Goal: Task Accomplishment & Management: Complete application form

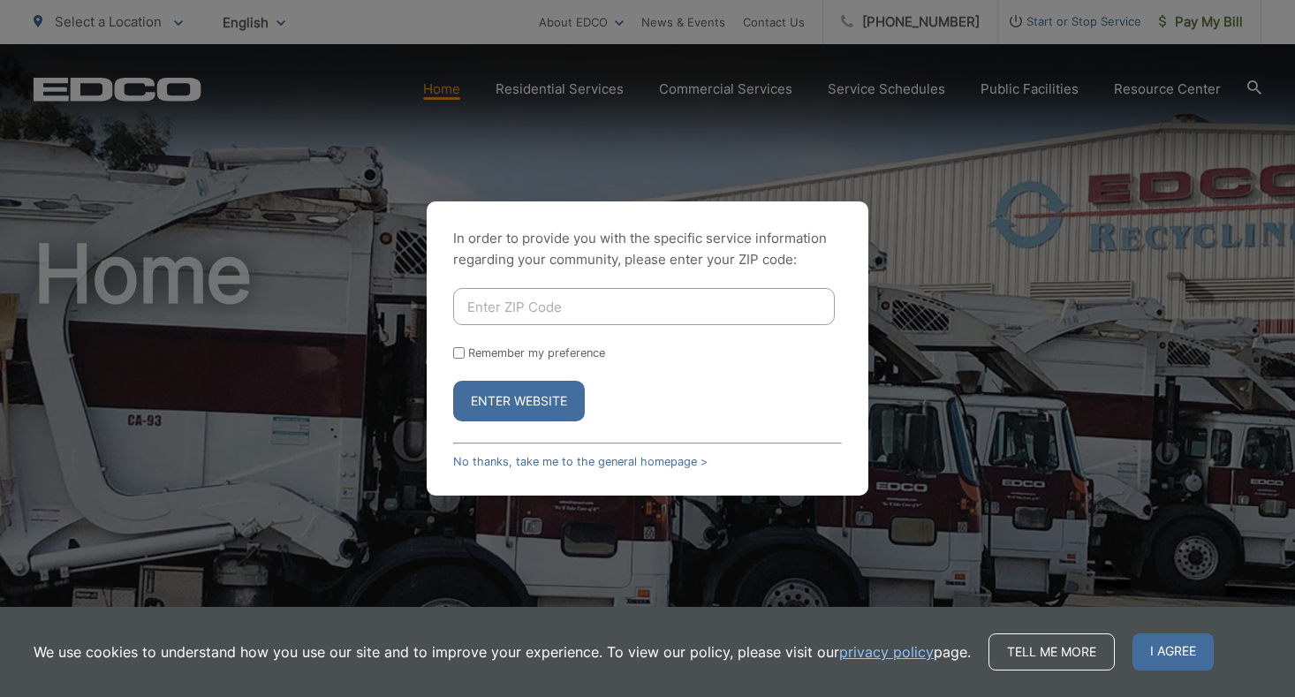
click at [542, 307] on input "Enter ZIP Code" at bounding box center [644, 306] width 382 height 37
type input "92111"
click at [453, 381] on button "Enter Website" at bounding box center [519, 401] width 132 height 41
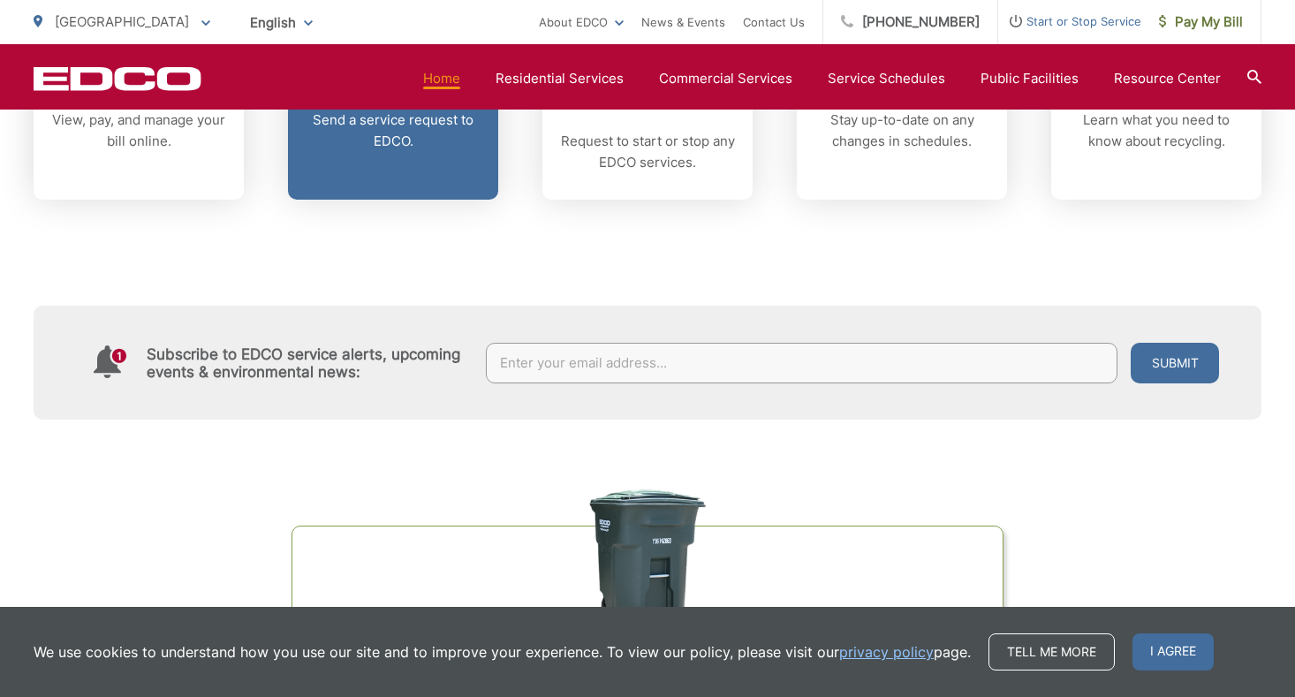
scroll to position [854, 0]
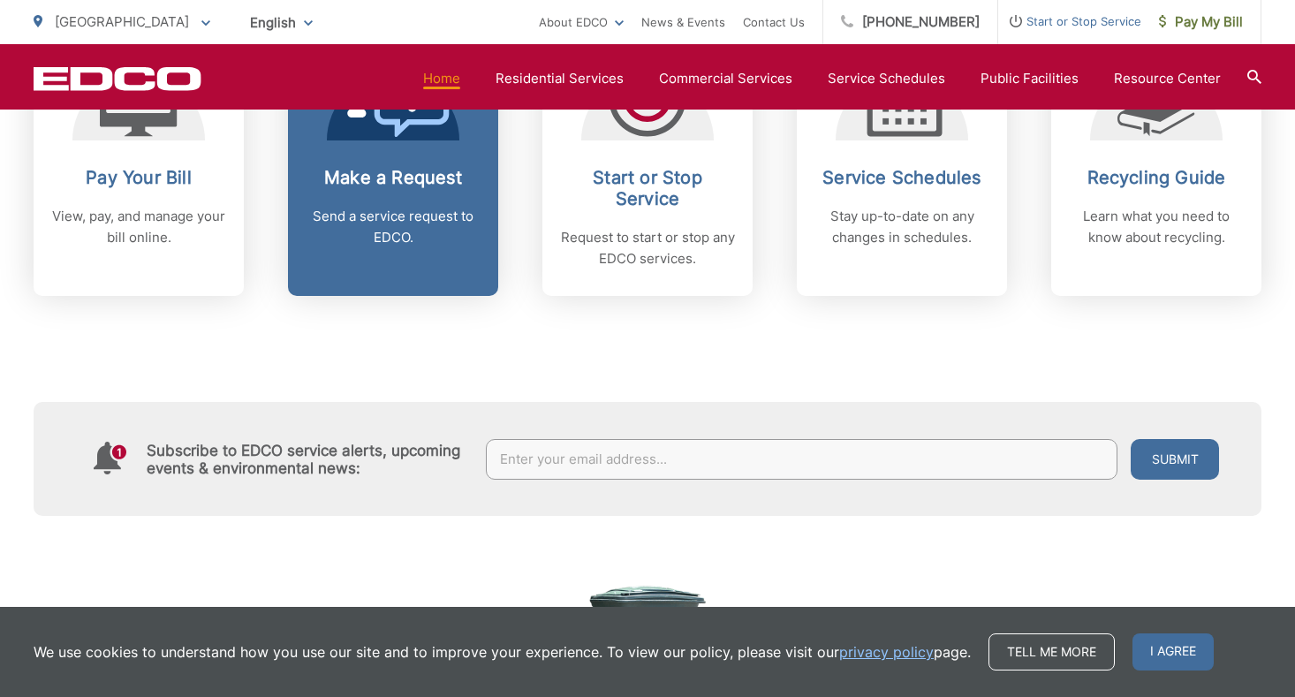
click at [444, 216] on p "Send a service request to EDCO." at bounding box center [393, 227] width 175 height 42
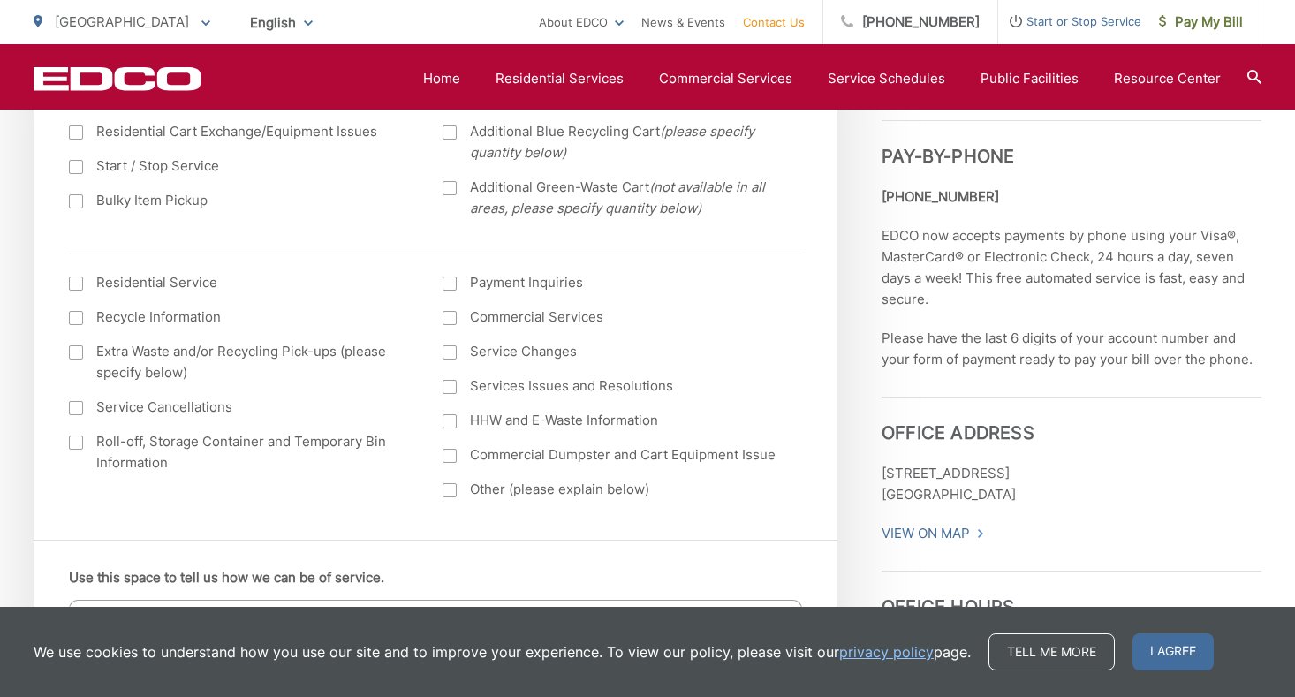
scroll to position [718, 0]
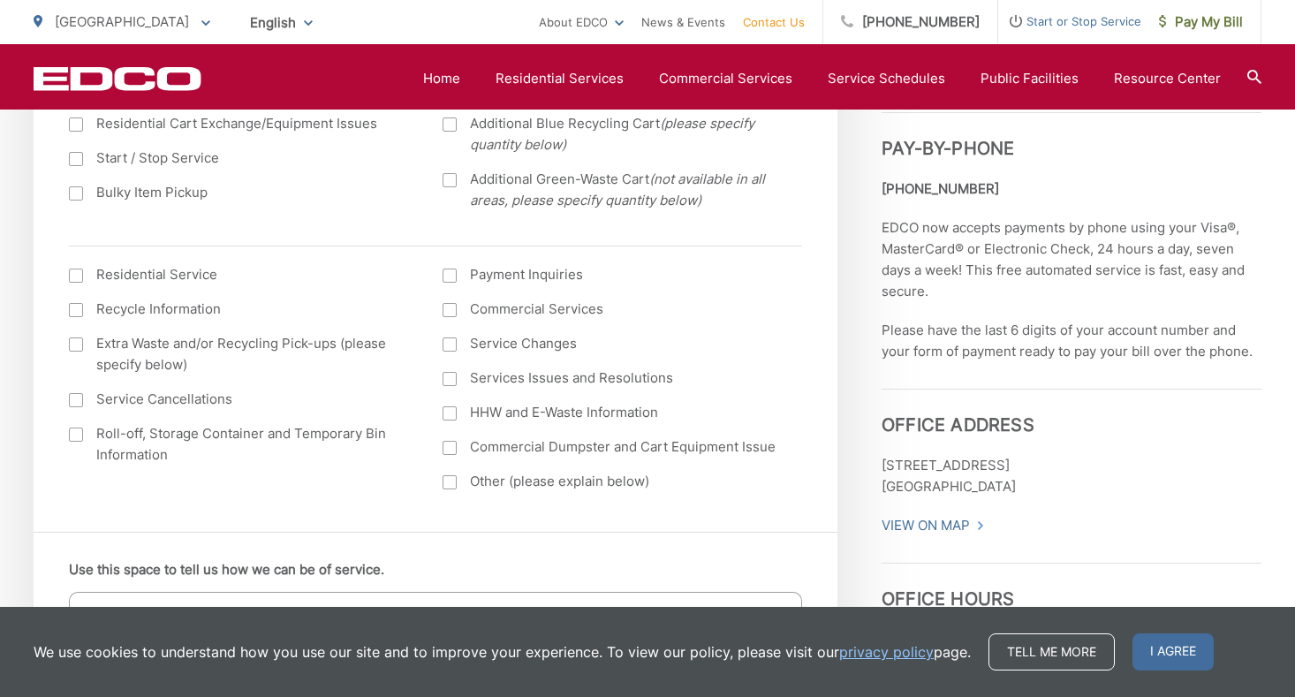
click at [450, 483] on div at bounding box center [450, 482] width 14 height 14
click at [0, 0] on input "Other (please explain below)" at bounding box center [0, 0] width 0 height 0
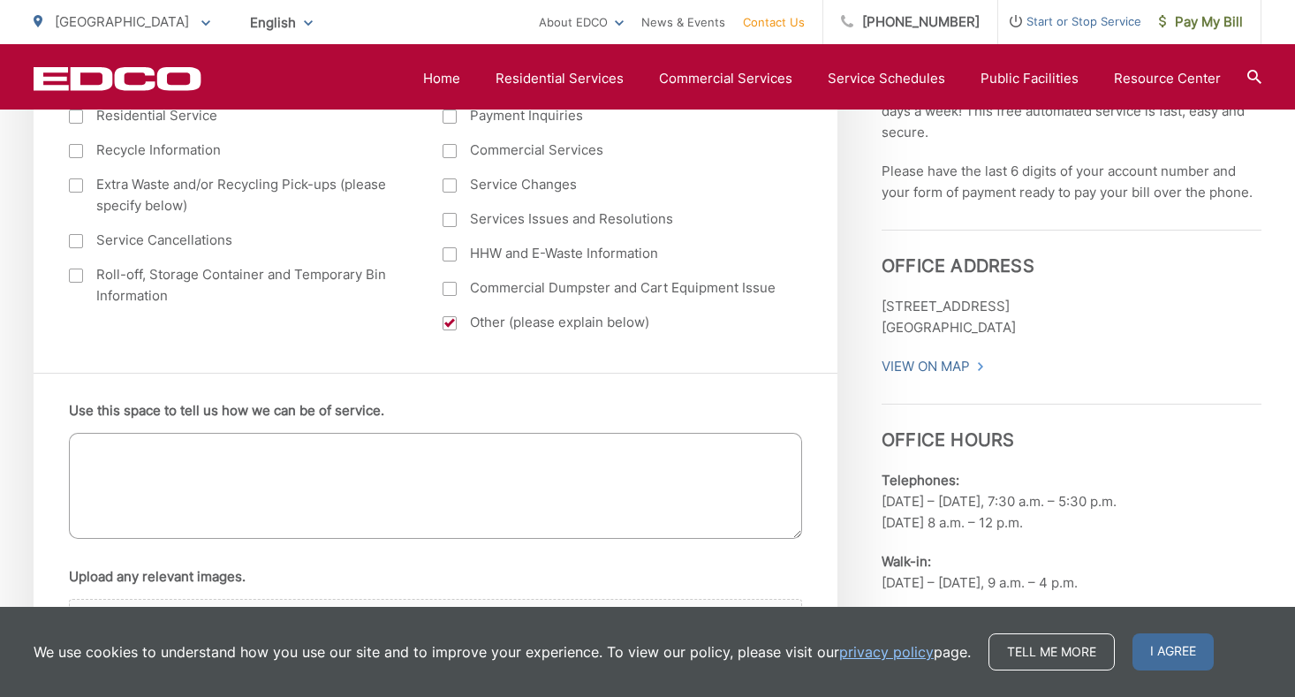
scroll to position [882, 0]
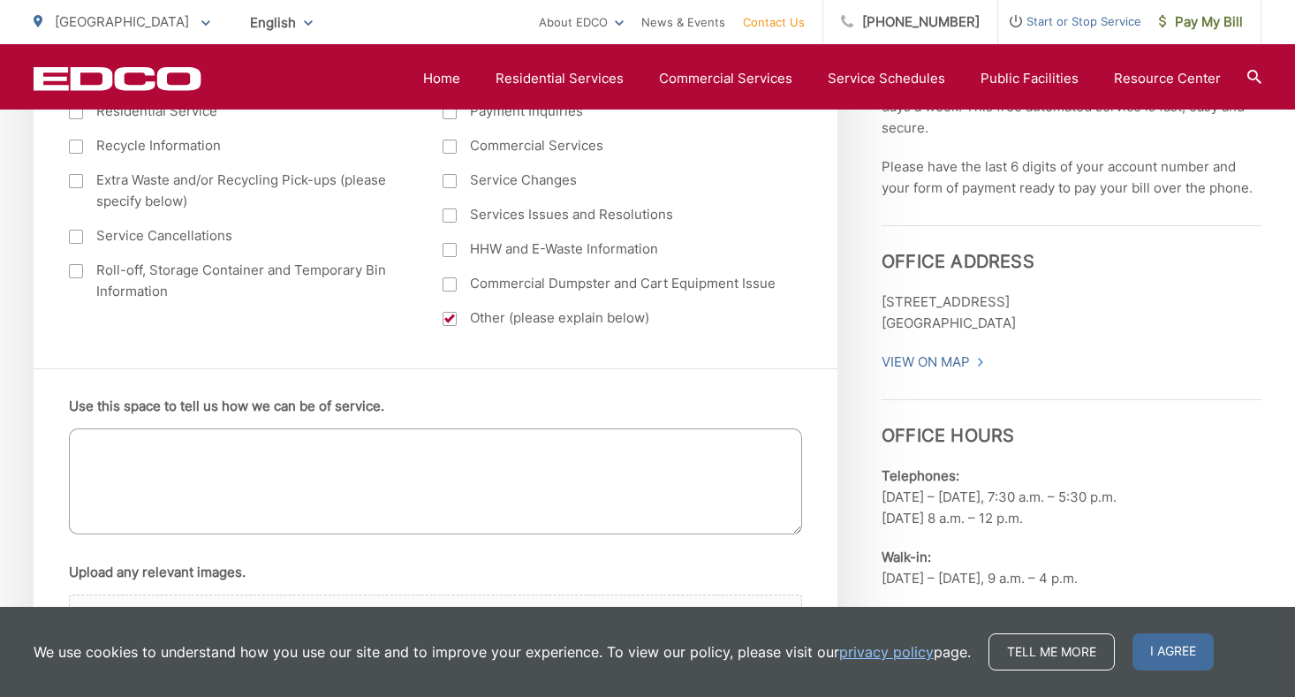
click at [443, 452] on textarea "Use this space to tell us how we can be of service." at bounding box center [435, 482] width 733 height 106
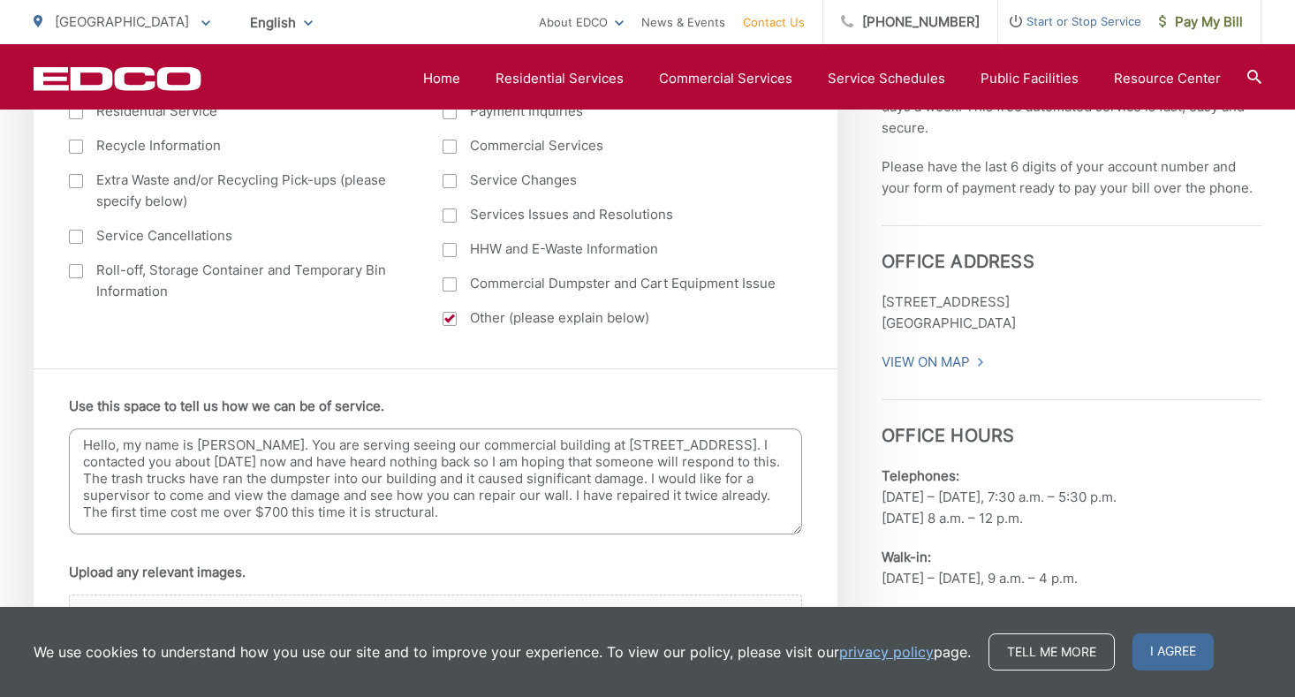
click at [445, 509] on textarea "Hello, my name is Ryan Moore. You are serving seeing our commercial building at…" at bounding box center [435, 482] width 733 height 106
click at [641, 514] on textarea "Hello, my name is Ryan Moore. You are serving seeing our commercial building at…" at bounding box center [435, 482] width 733 height 106
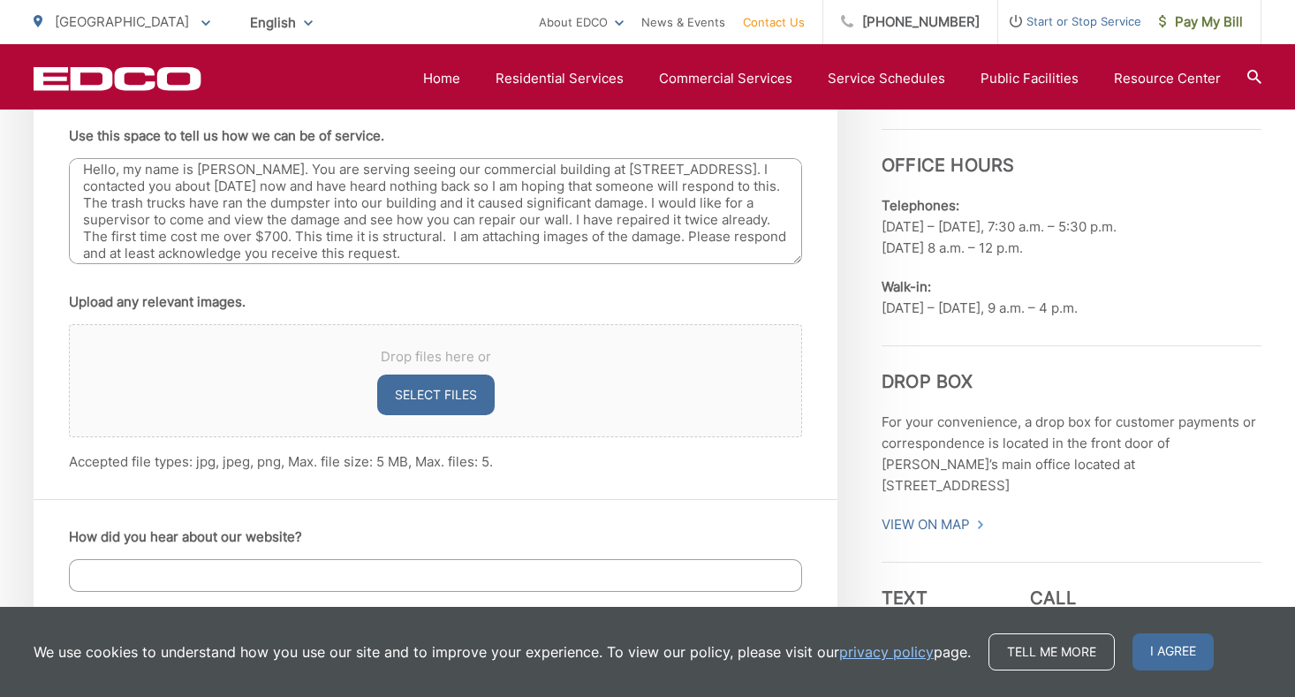
scroll to position [1176, 0]
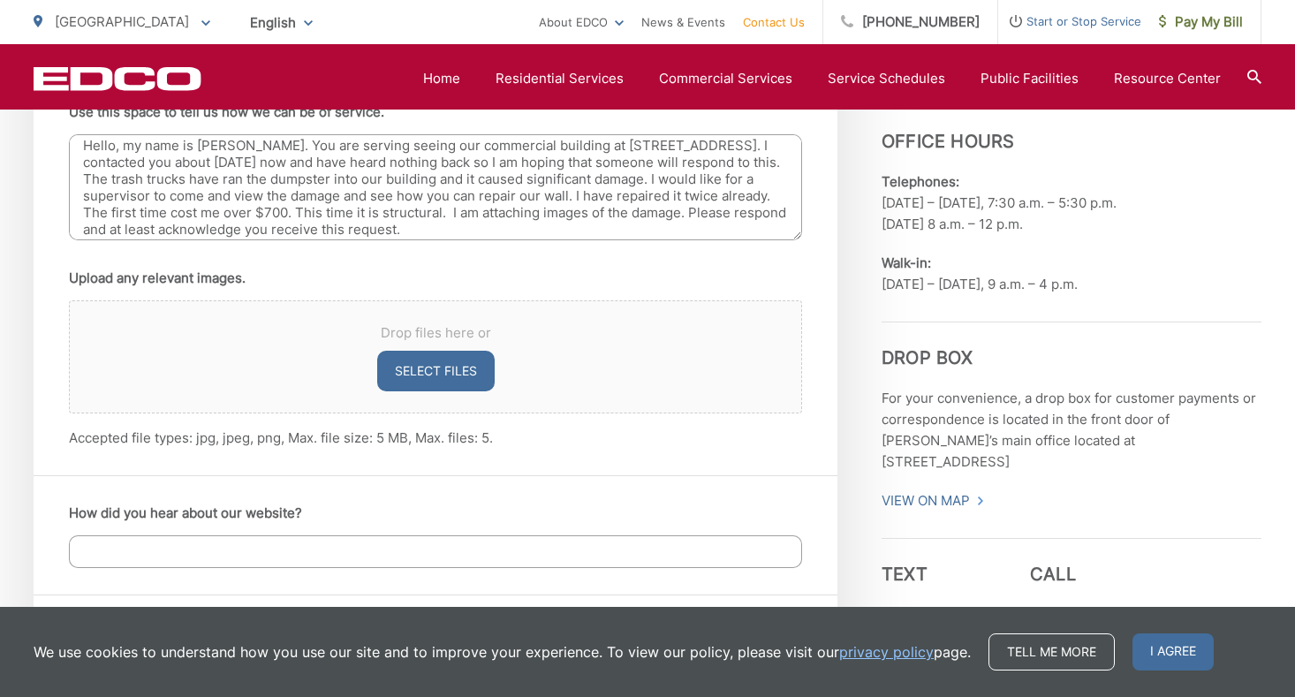
type textarea "Hello, my name is Ryan Moore. You are serving seeing our commercial building at…"
click at [458, 365] on button "Select files" at bounding box center [436, 371] width 118 height 41
type input "C:\fakepath\IMG_1152.jpeg"
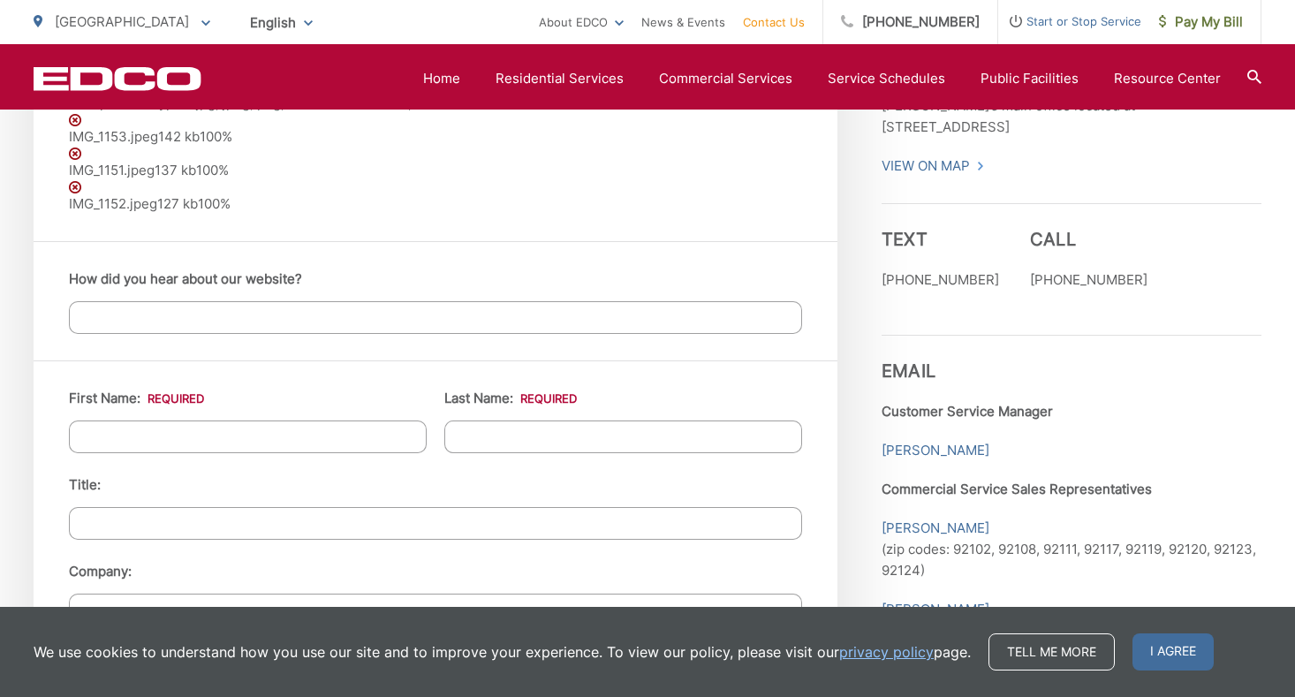
scroll to position [1513, 0]
click at [395, 311] on input "How did you hear about our website?" at bounding box center [435, 316] width 733 height 33
type input "I'm your customer"
click at [307, 445] on input "First Name: *" at bounding box center [248, 435] width 358 height 33
type input "Ryan"
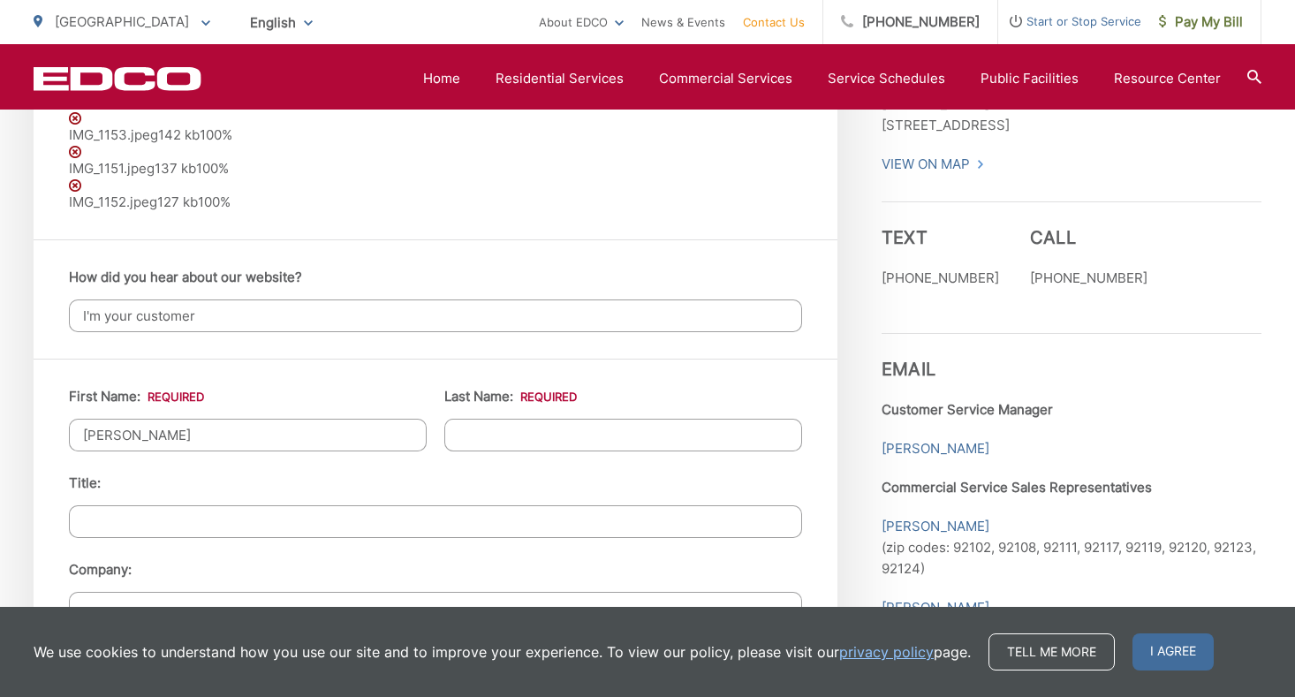
type input "Moore"
type input "Arise Christian Church"
type input "7260 Cliaremont Mesa Blvd"
type input "[GEOGRAPHIC_DATA]"
type input "92111"
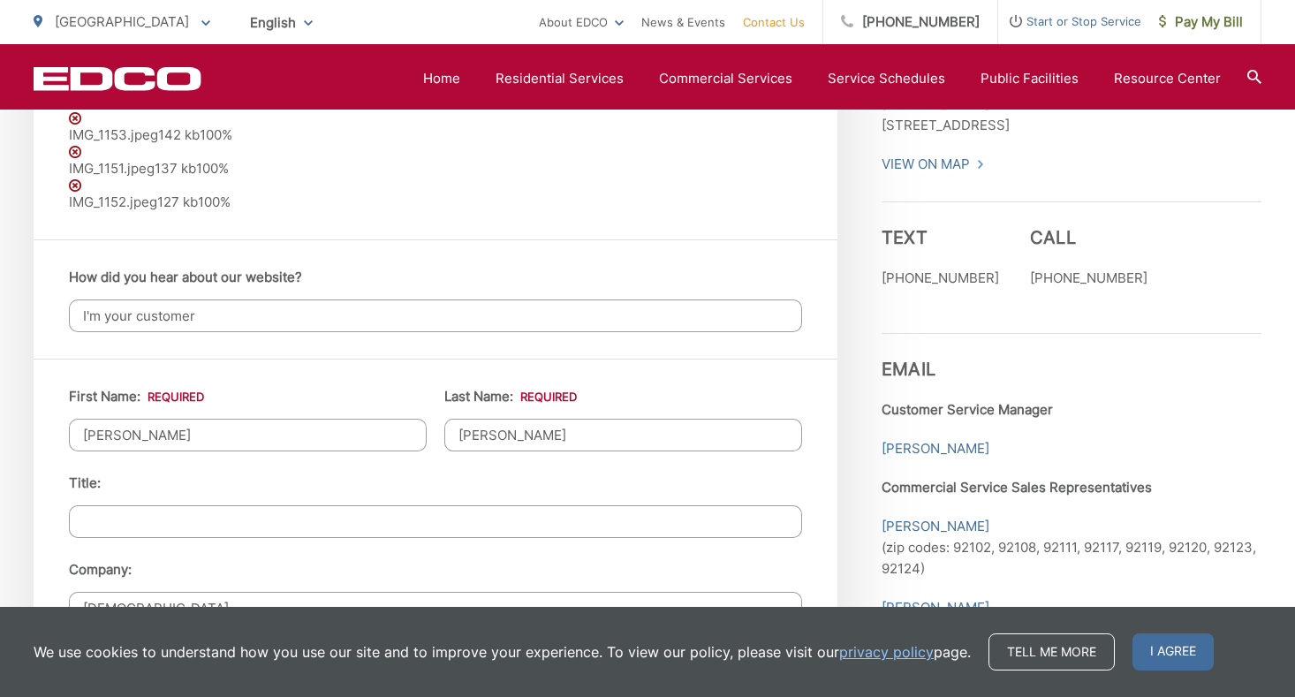
type input "ryan@worshipjc.com"
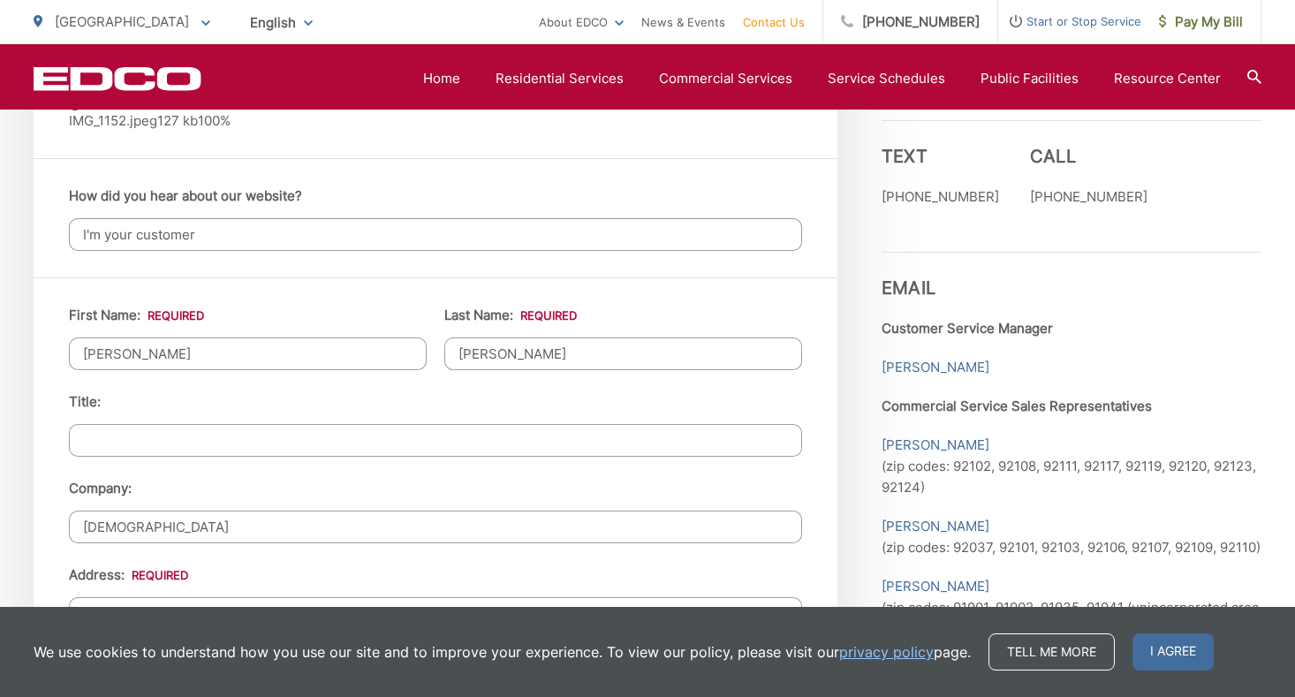
scroll to position [1609, 0]
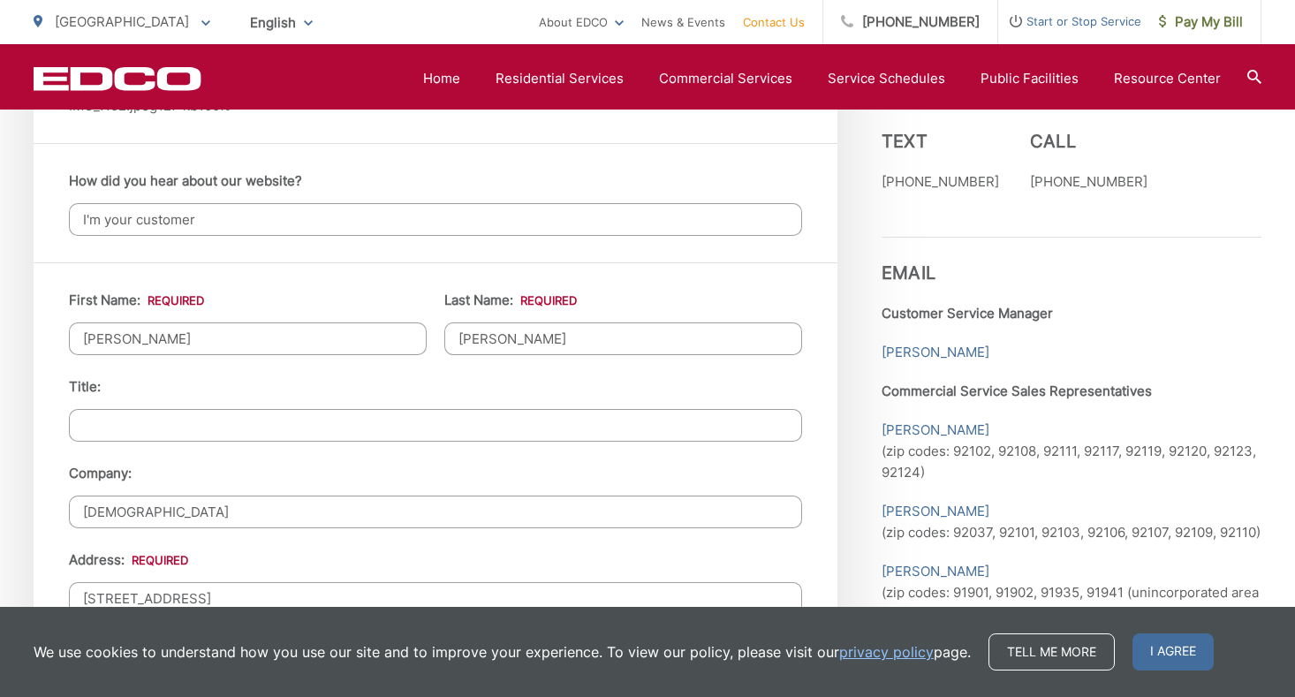
click at [328, 429] on input "Title:" at bounding box center [435, 425] width 733 height 33
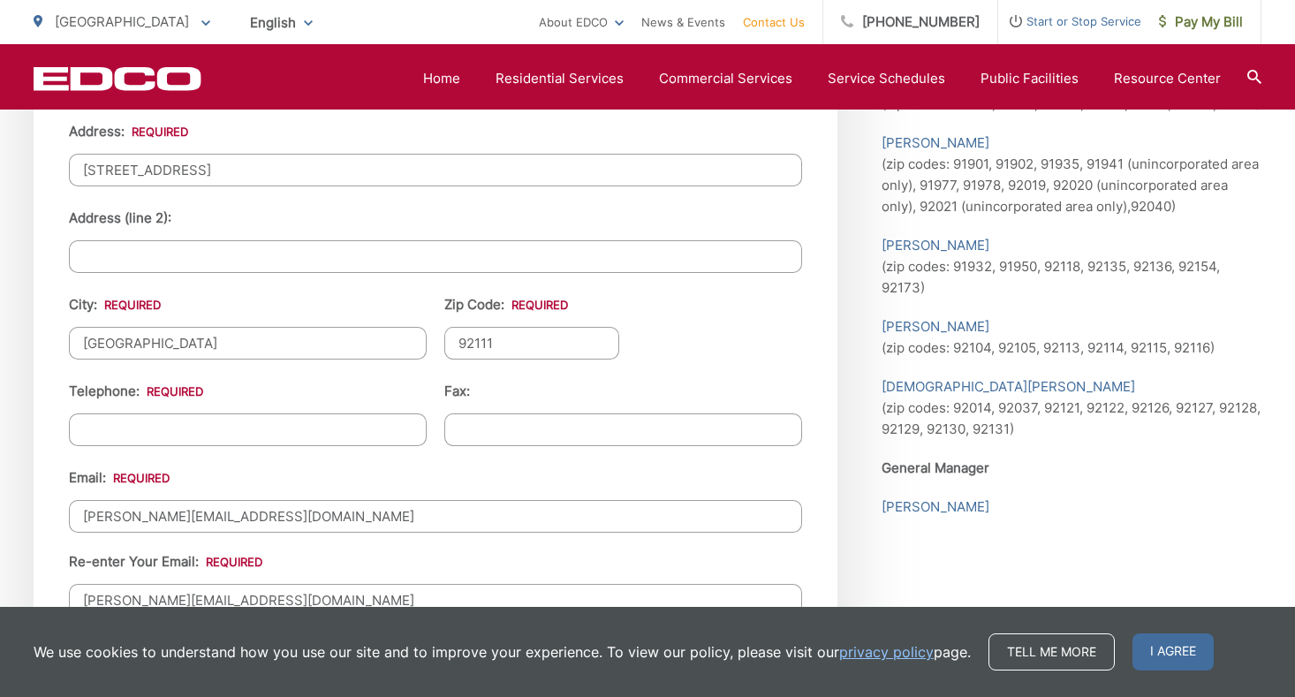
scroll to position [2042, 0]
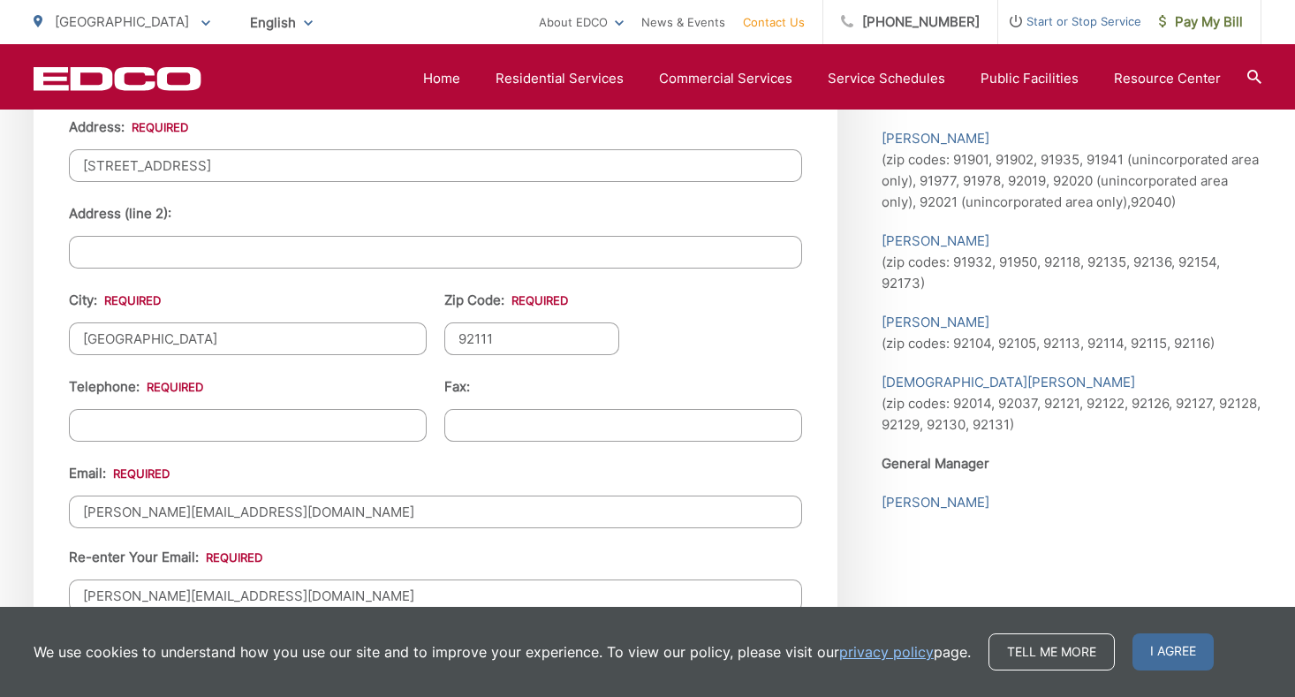
type input "President/Pastor"
click at [330, 429] on input "(___) ___-____" at bounding box center [248, 425] width 358 height 33
type input "(619) 850-5278"
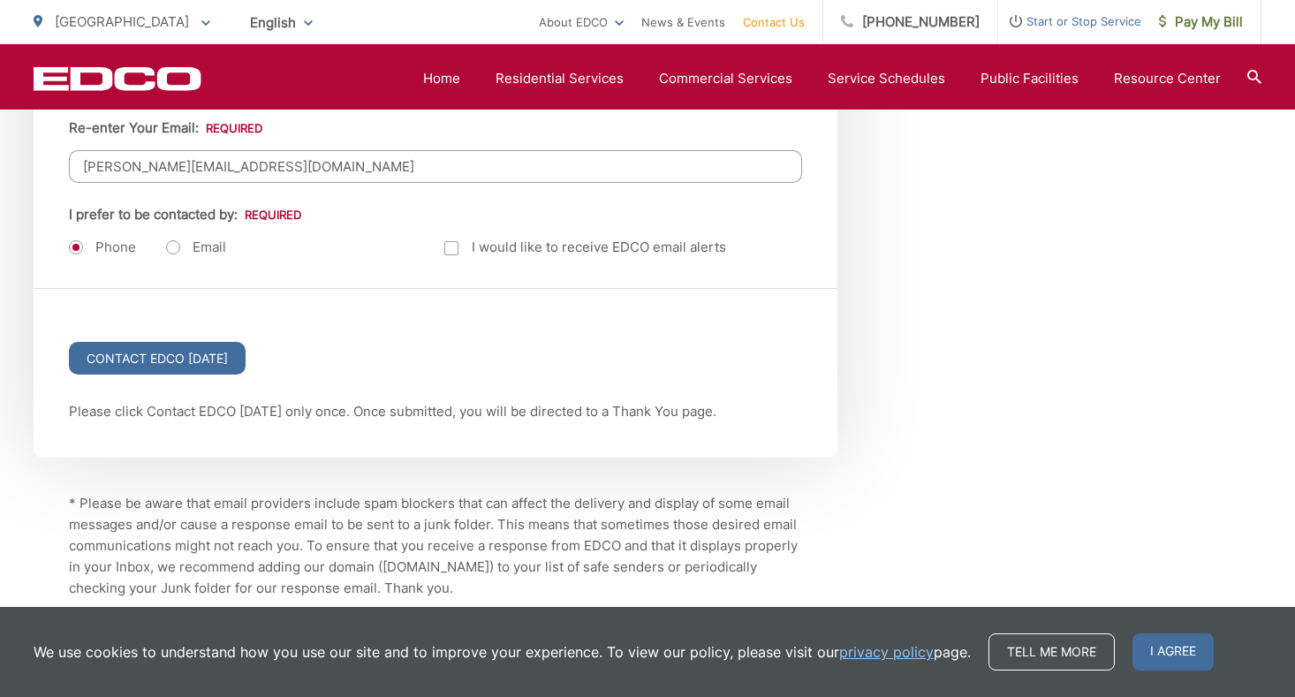
scroll to position [2474, 0]
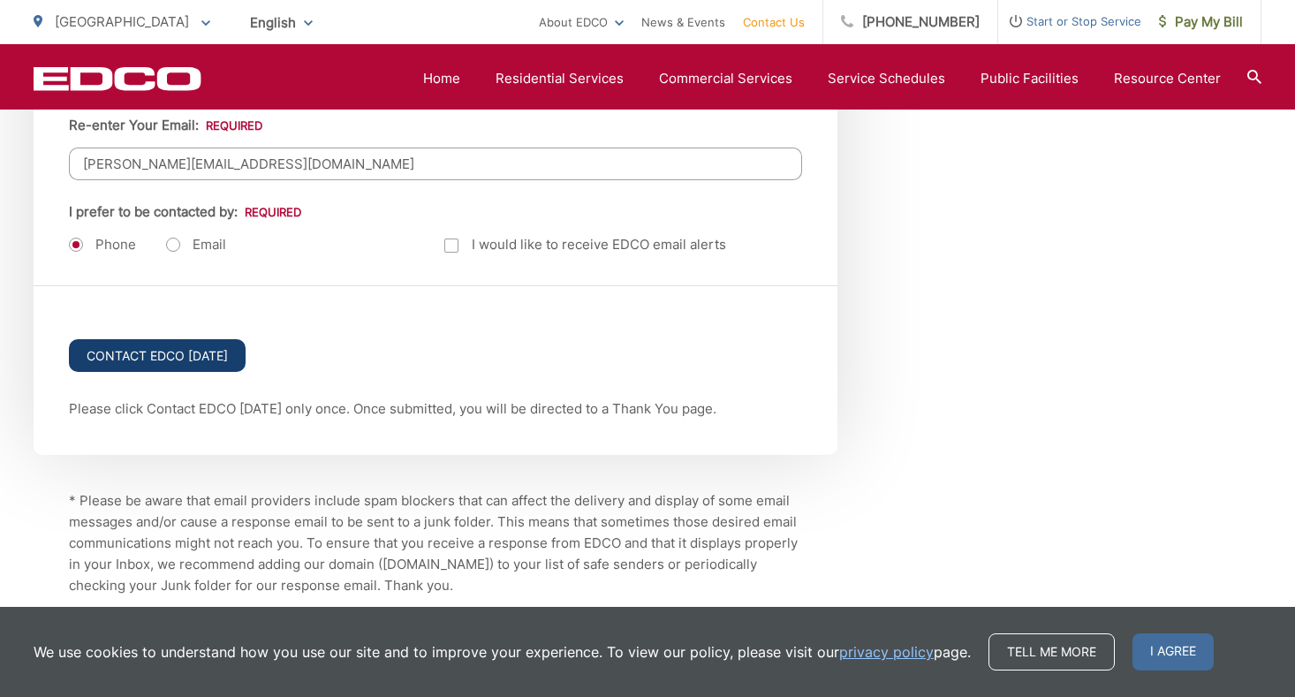
click at [199, 356] on input "Contact EDCO Today" at bounding box center [157, 355] width 177 height 33
